Goal: Information Seeking & Learning: Learn about a topic

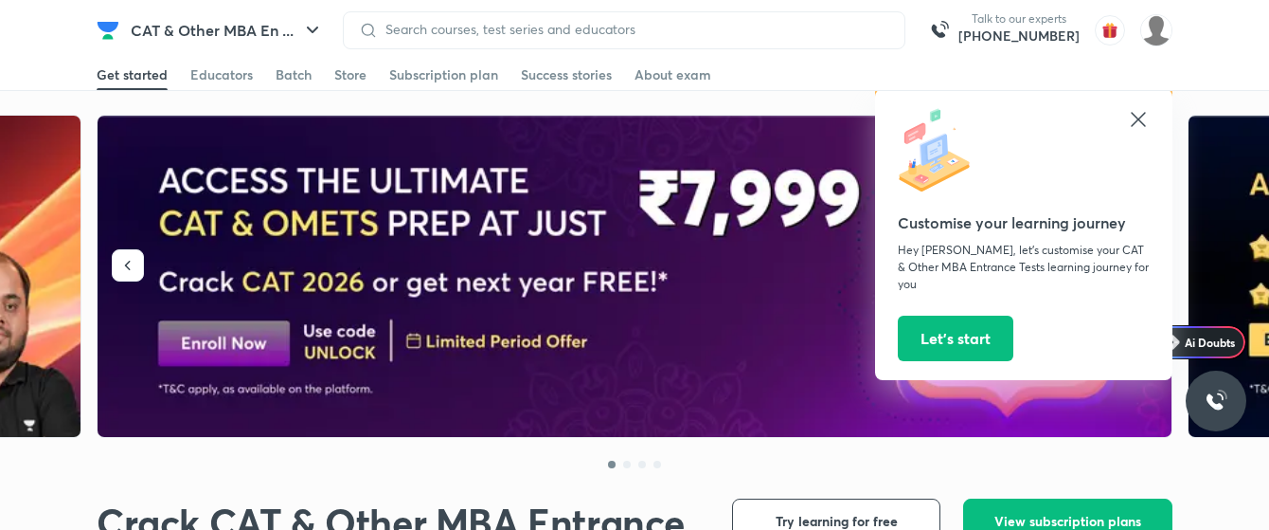
click at [189, 202] on img at bounding box center [636, 277] width 1076 height 322
click at [680, 27] on input at bounding box center [634, 29] width 512 height 15
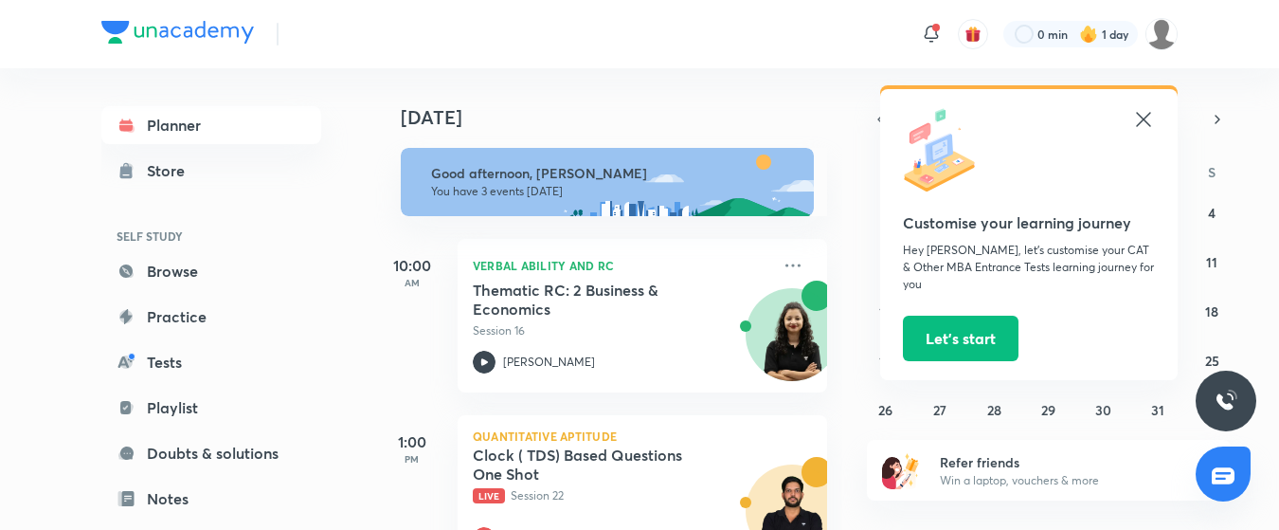
click at [1151, 114] on icon at bounding box center [1143, 119] width 23 height 23
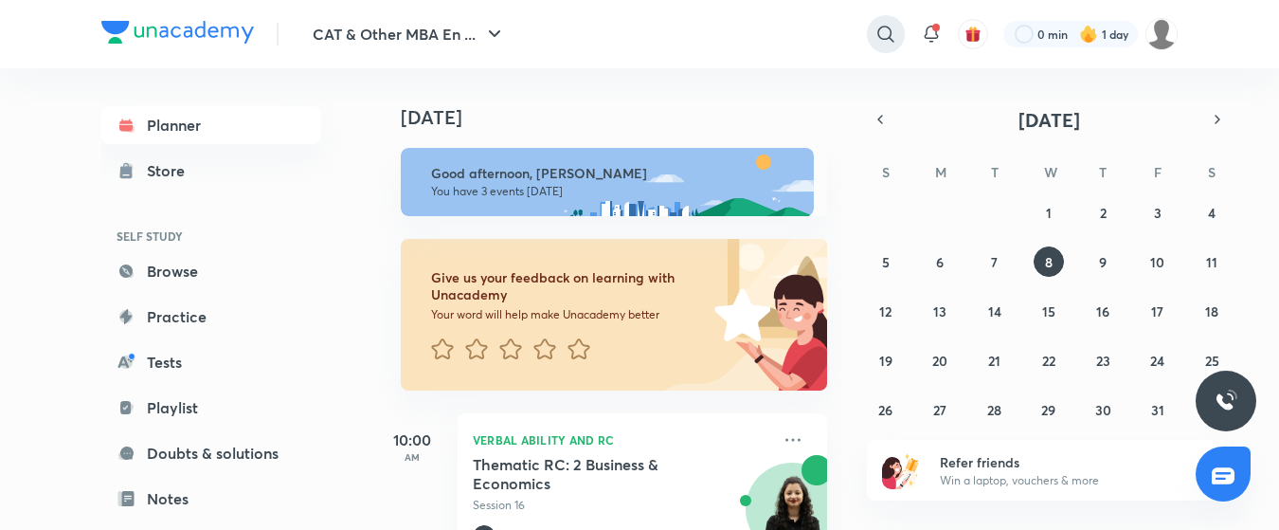
click at [874, 24] on icon at bounding box center [885, 34] width 23 height 23
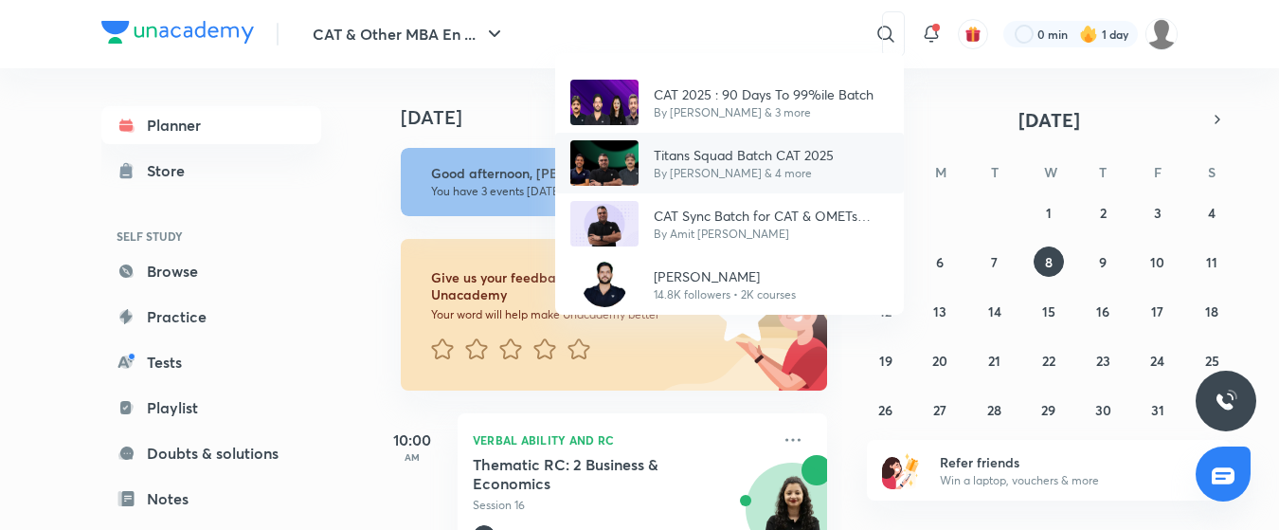
click at [717, 155] on p "Titans Squad Batch CAT 2025" at bounding box center [744, 155] width 180 height 20
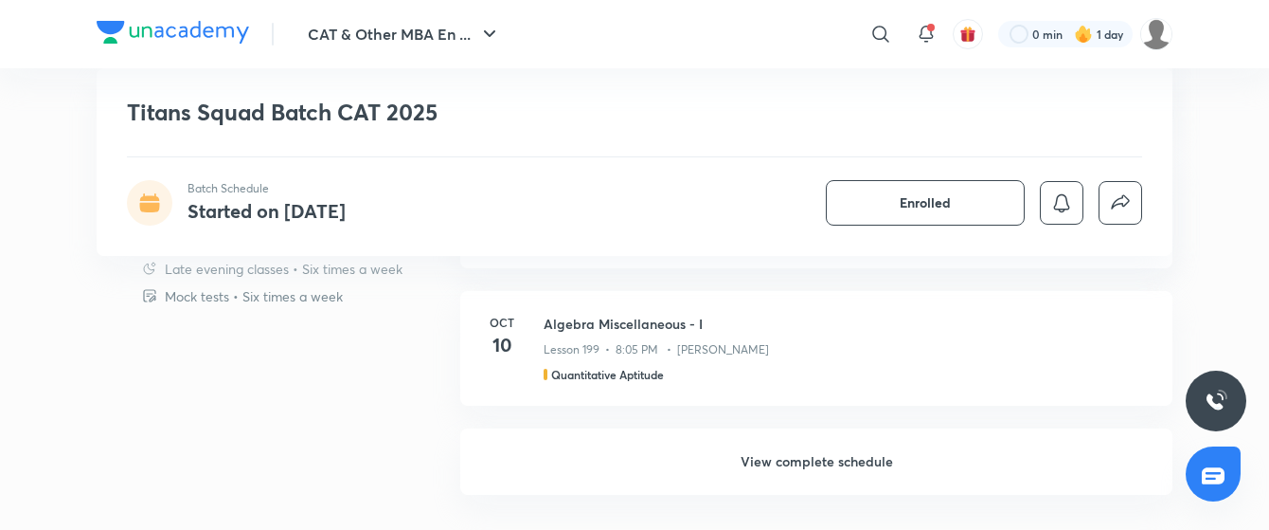
scroll to position [1970, 0]
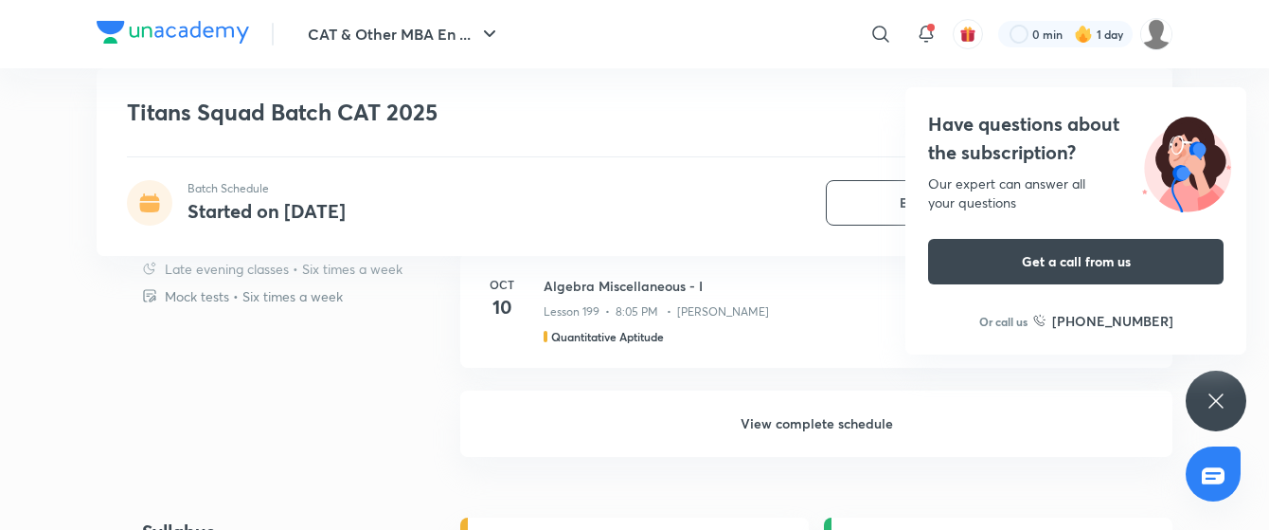
click at [771, 421] on h6 "View complete schedule" at bounding box center [816, 423] width 712 height 66
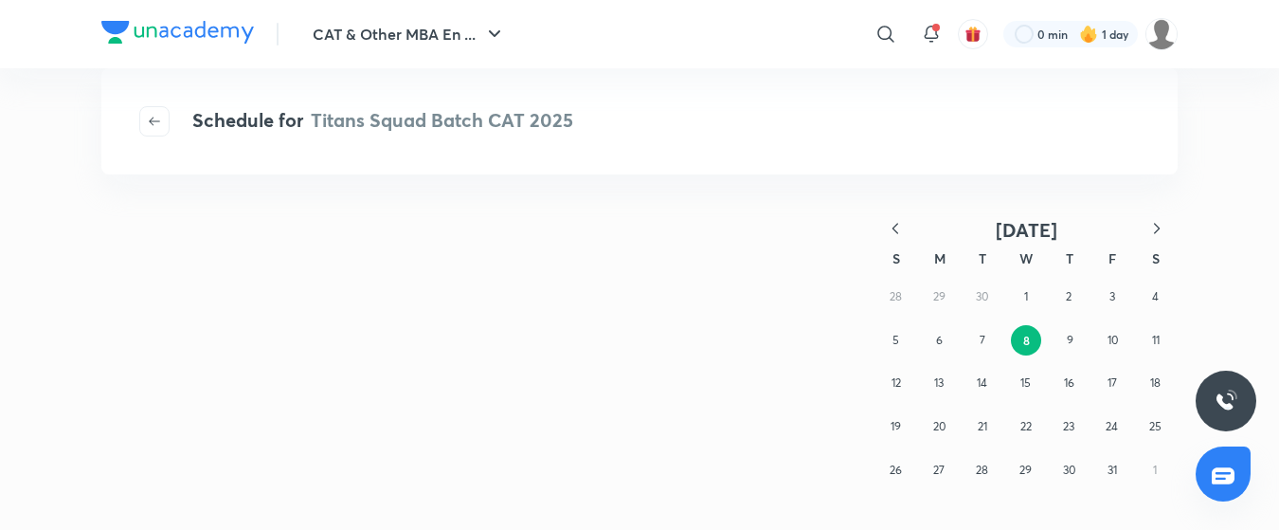
click at [892, 221] on icon "button" at bounding box center [895, 228] width 19 height 19
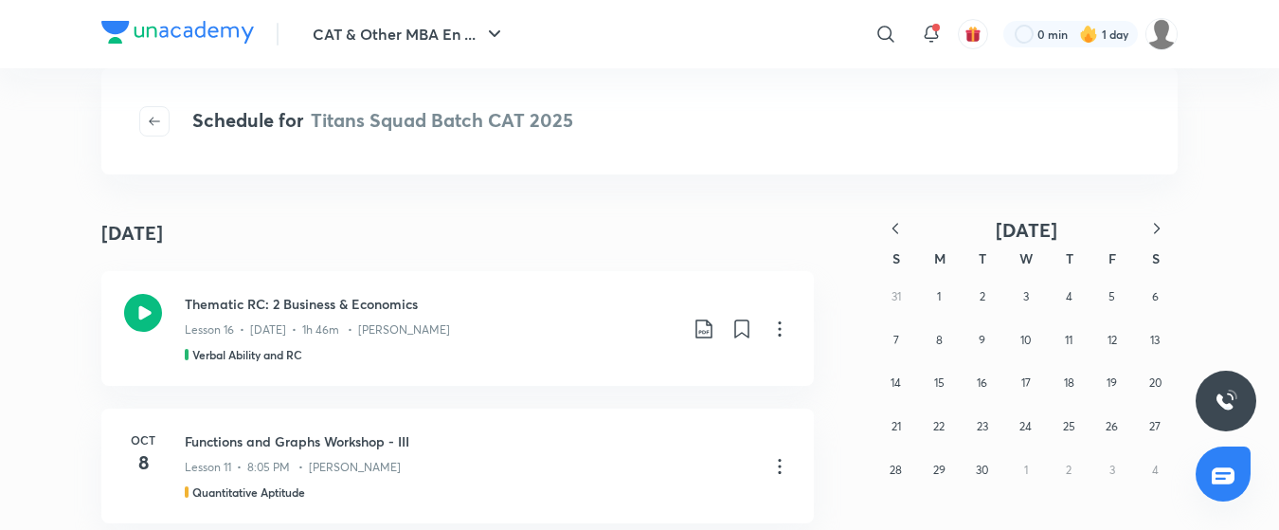
click at [893, 226] on icon "button" at bounding box center [895, 228] width 19 height 19
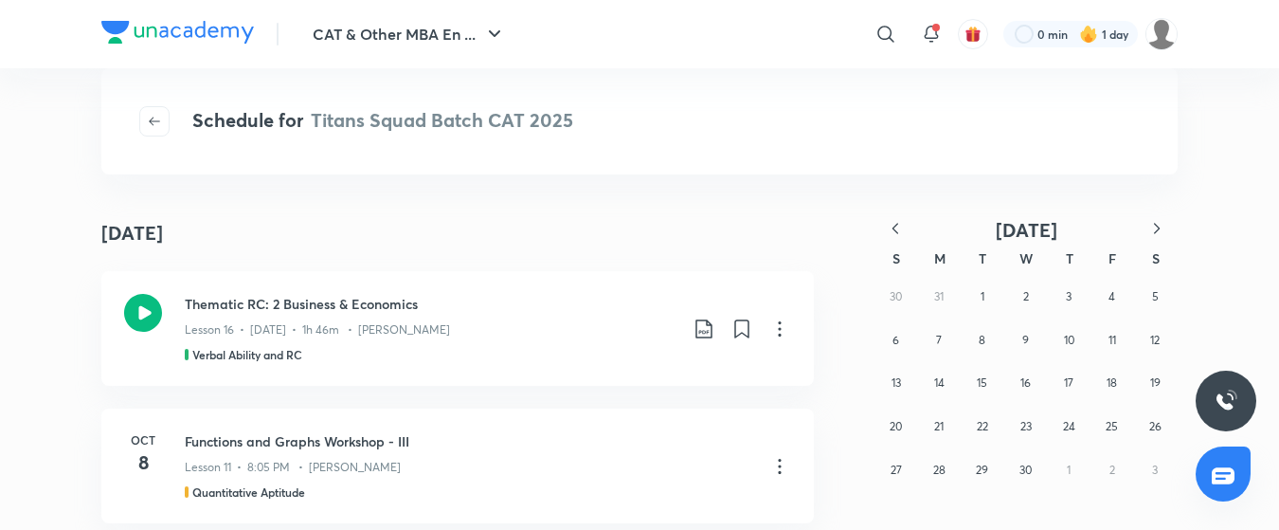
click at [1156, 225] on icon "button" at bounding box center [1157, 228] width 6 height 10
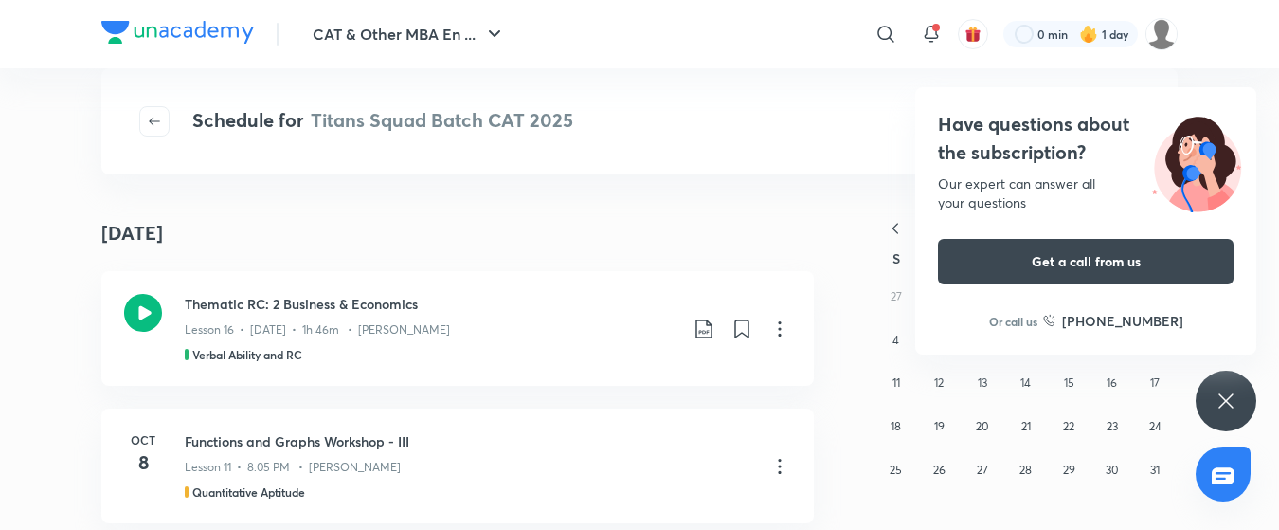
click at [1213, 402] on div "Have questions about the subscription? Our expert can answer all your questions…" at bounding box center [1226, 400] width 61 height 61
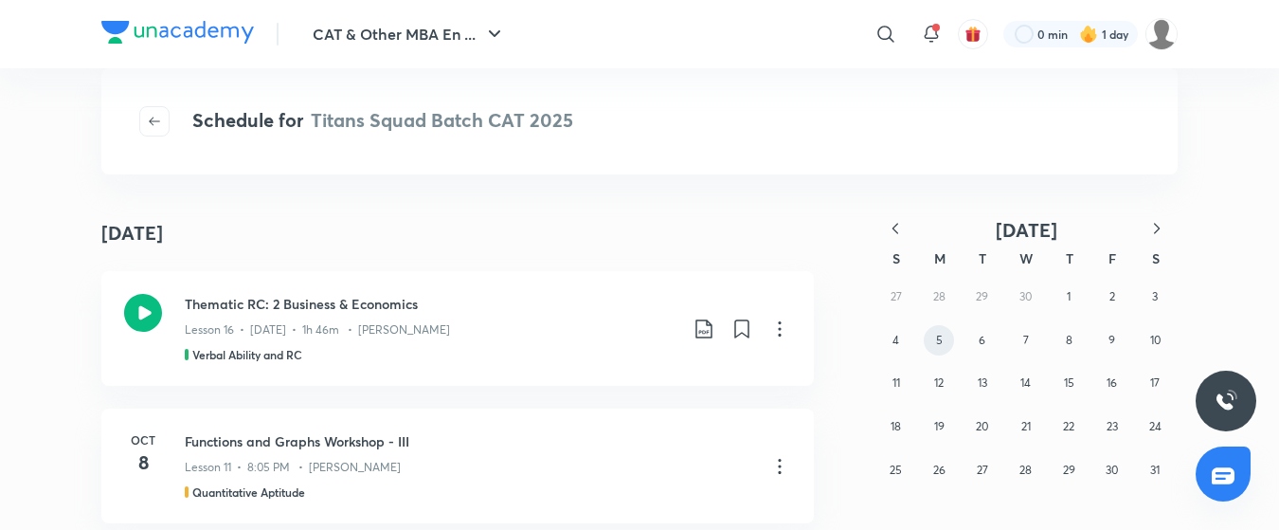
click at [940, 336] on abbr "5" at bounding box center [939, 340] width 7 height 14
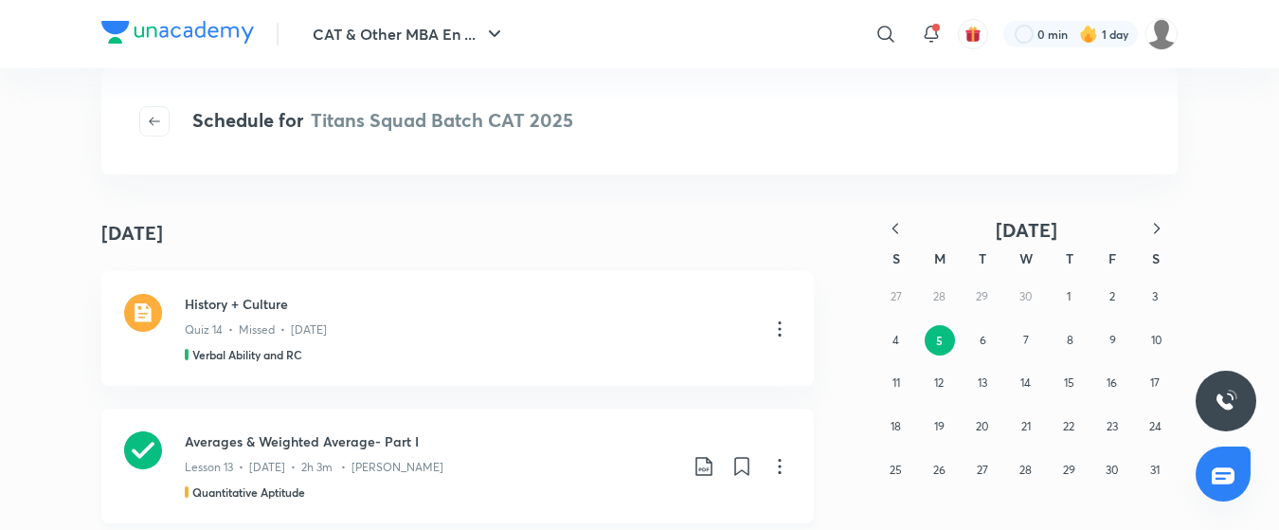
click at [131, 455] on icon at bounding box center [143, 450] width 38 height 38
